Goal: Information Seeking & Learning: Learn about a topic

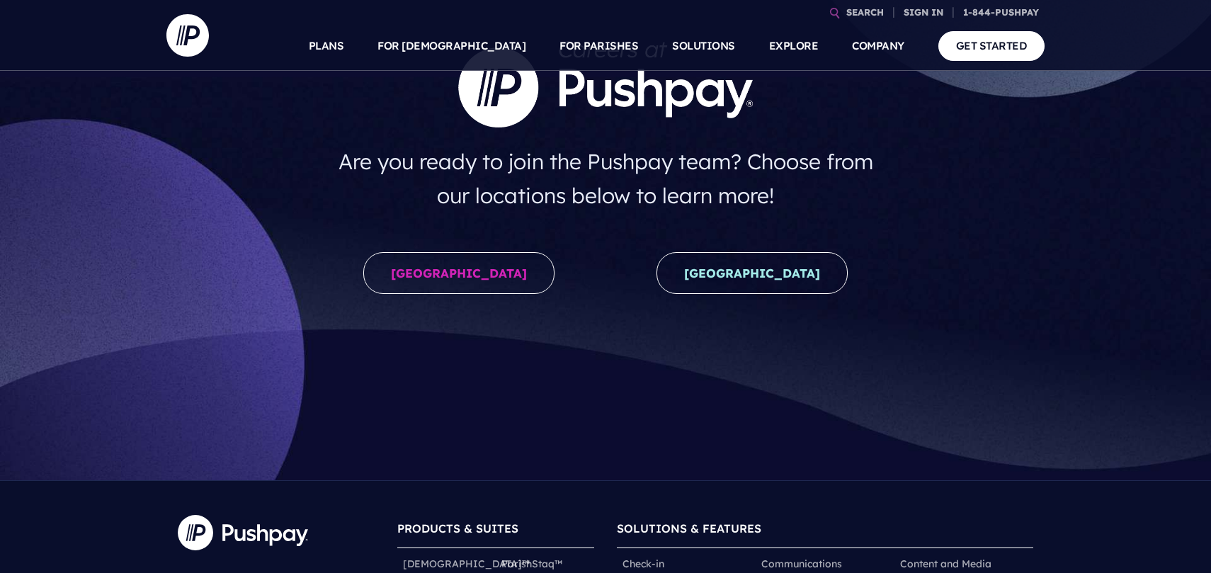
scroll to position [149, 0]
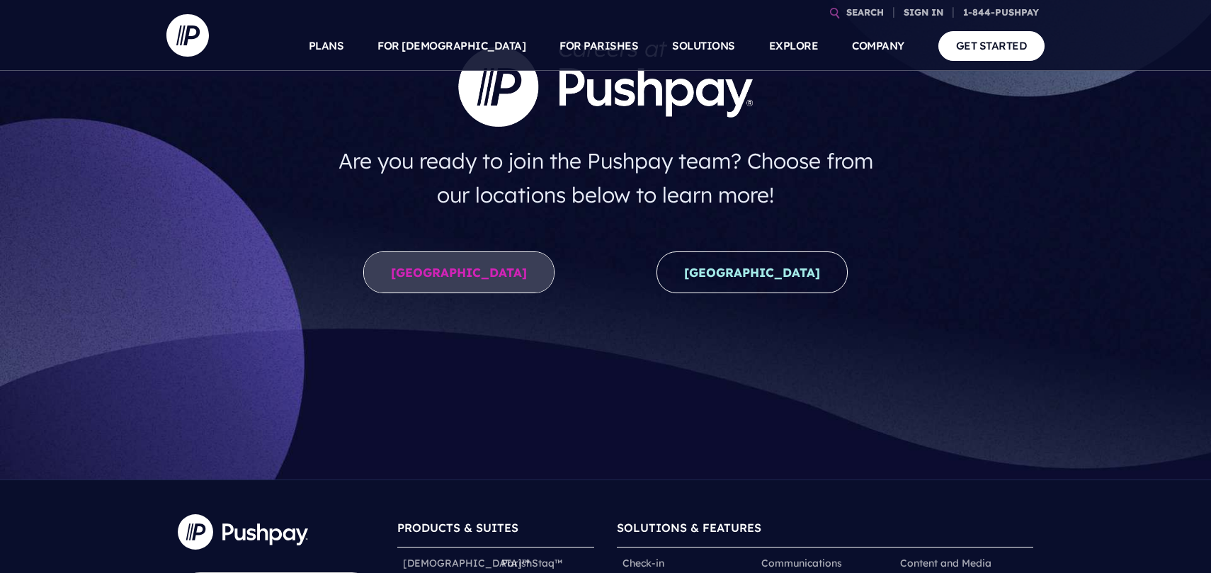
click at [451, 272] on link "United States" at bounding box center [458, 272] width 191 height 42
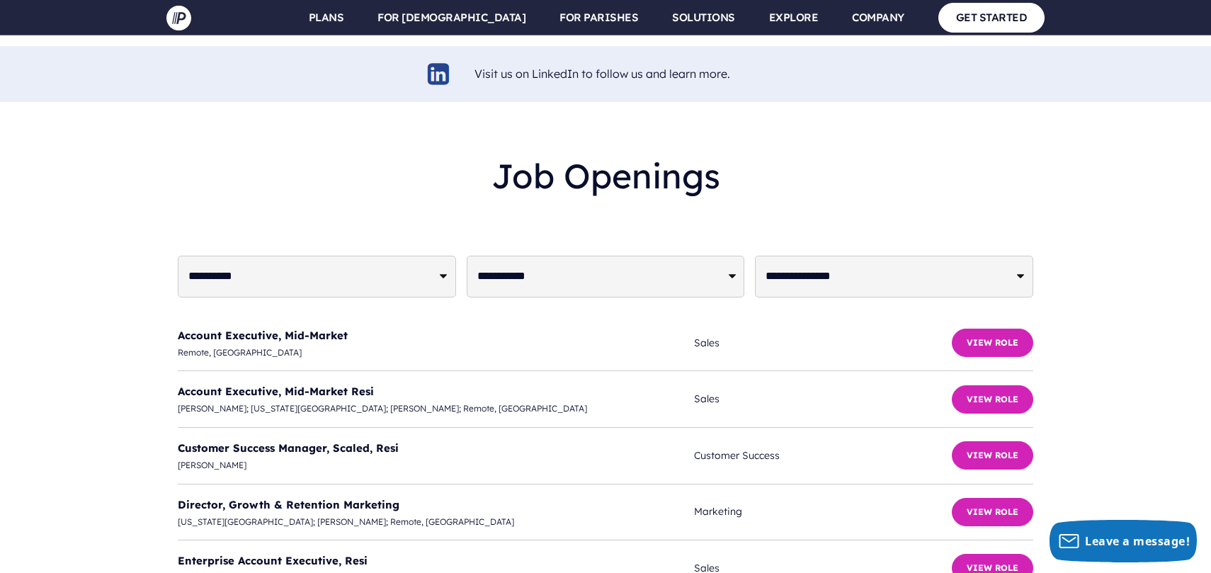
scroll to position [3388, 0]
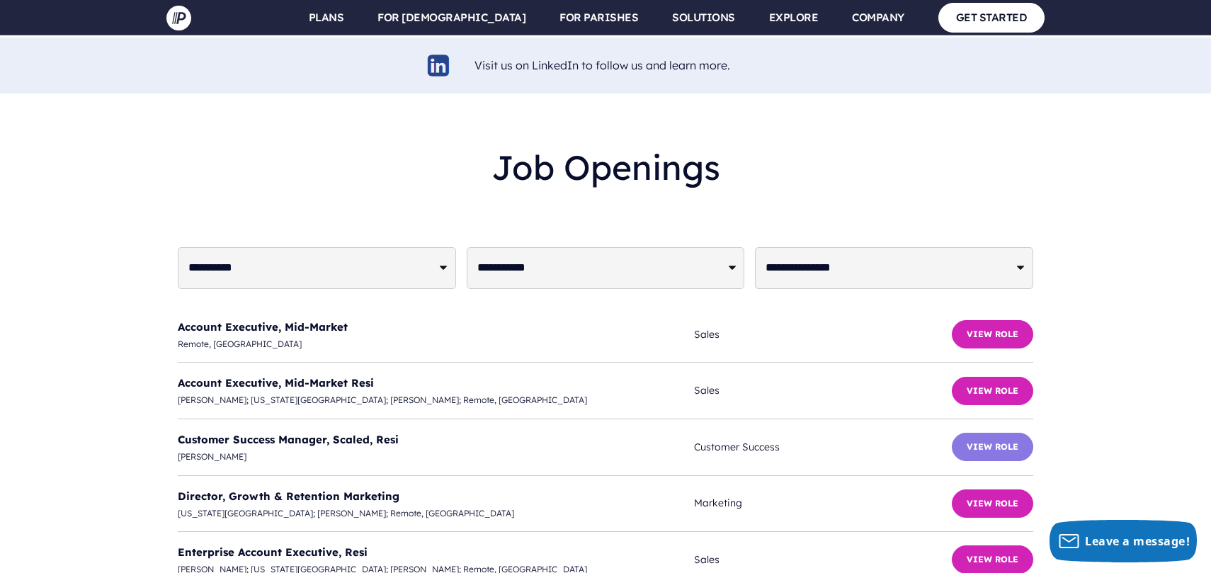
click at [993, 433] on button "View Role" at bounding box center [992, 447] width 81 height 28
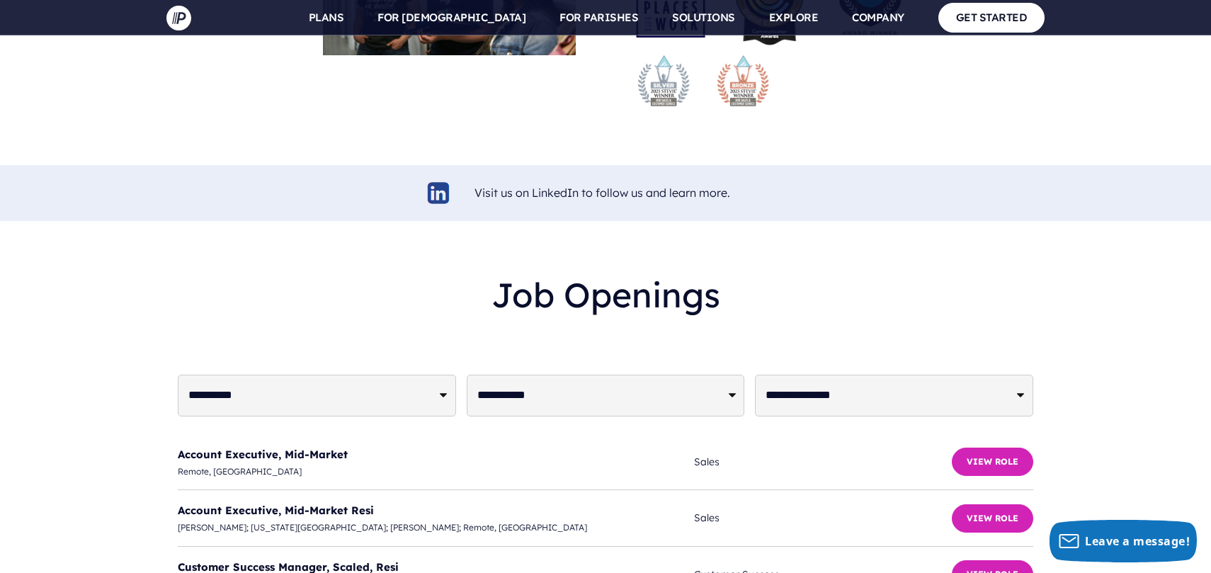
scroll to position [3304, 0]
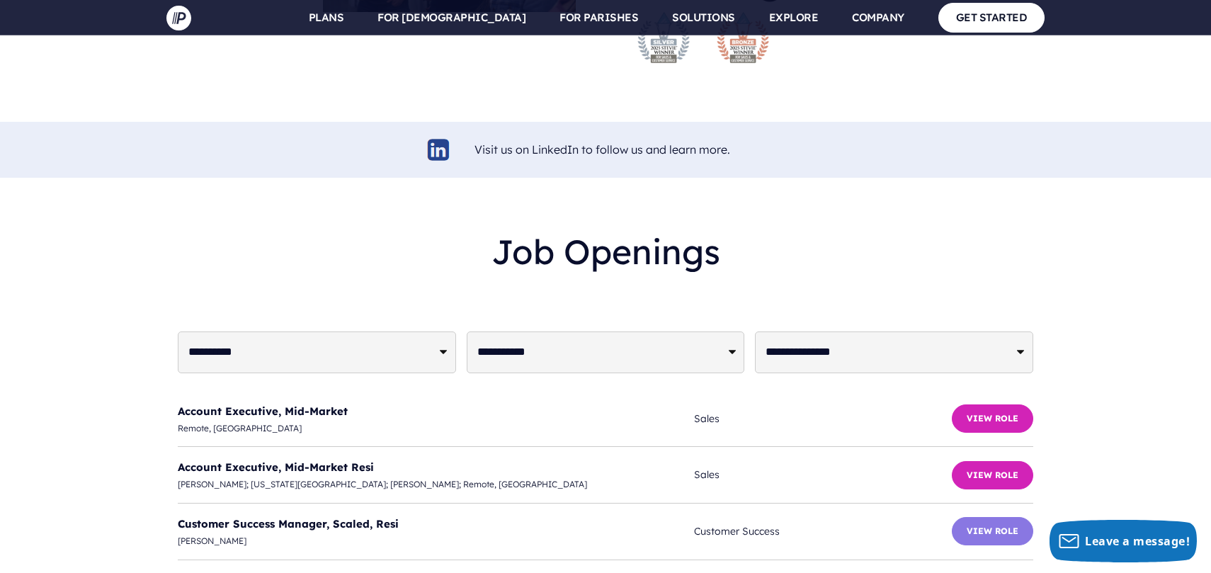
click at [990, 517] on button "View Role" at bounding box center [992, 531] width 81 height 28
click at [327, 404] on link "Account Executive, Mid-Market" at bounding box center [263, 410] width 170 height 13
click at [324, 460] on link "Account Executive, Mid-Market Resi" at bounding box center [276, 466] width 196 height 13
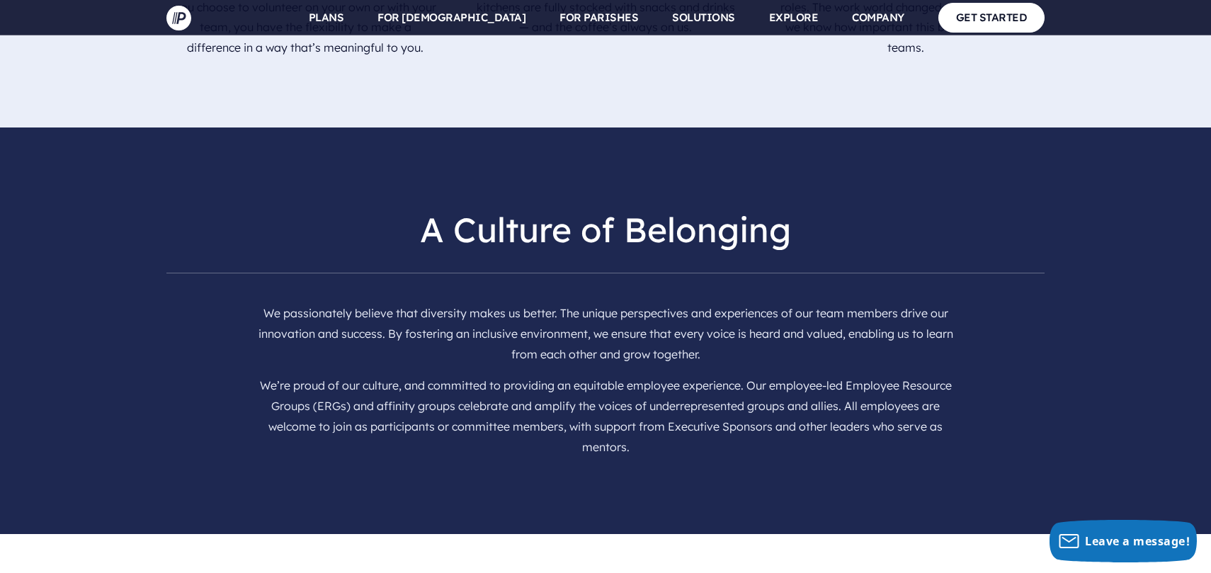
scroll to position [2037, 0]
